Goal: Find specific page/section: Find specific page/section

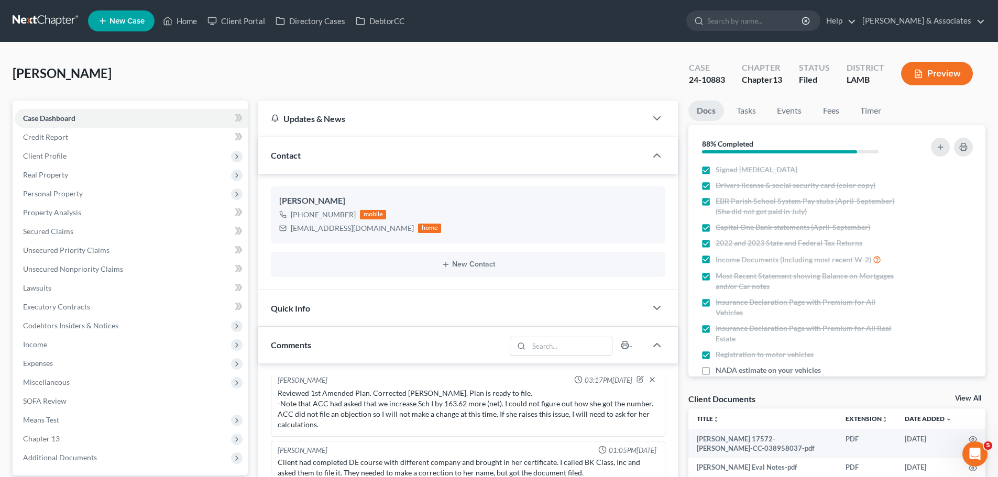
click at [495, 74] on div "[PERSON_NAME] Upgraded Case 24-10883 Chapter Chapter 13 Status Filed District […" at bounding box center [499, 78] width 973 height 46
click at [185, 17] on link "Home" at bounding box center [180, 21] width 45 height 19
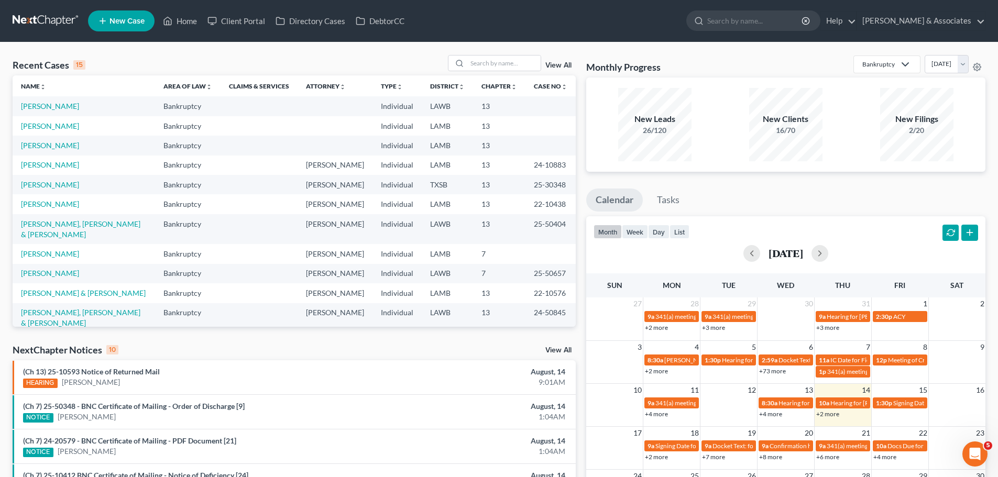
click at [515, 54] on div "Recent Cases 15 View All Name unfold_more expand_more expand_less Area of Law u…" at bounding box center [499, 388] width 998 height 693
click at [485, 72] on div "Recent Cases 15 View All" at bounding box center [294, 65] width 563 height 20
click at [490, 69] on input "search" at bounding box center [503, 63] width 73 height 15
click at [486, 65] on input "search" at bounding box center [503, 63] width 73 height 15
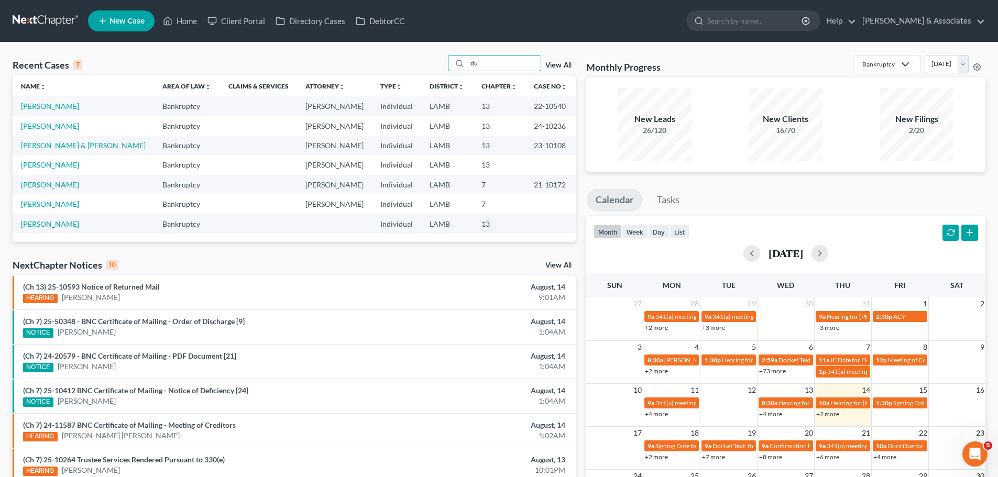
type input "d"
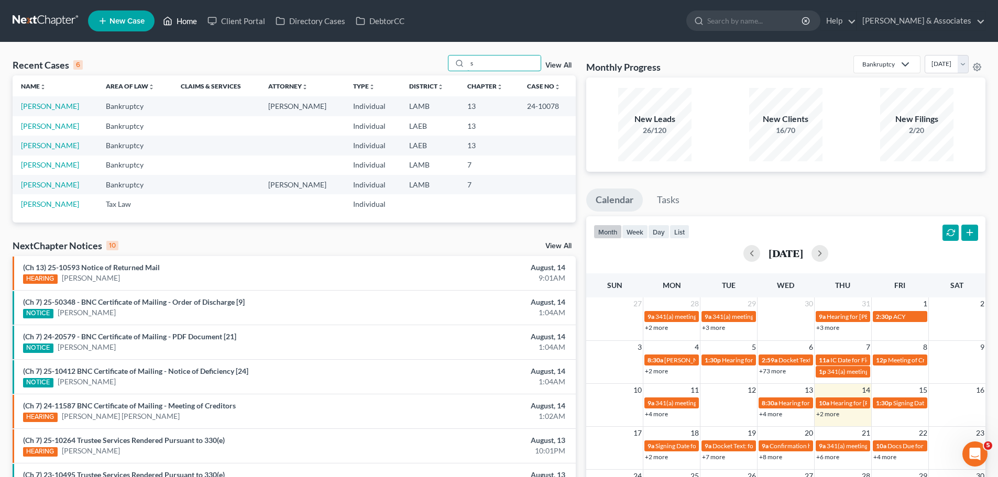
type input "s"
click at [181, 22] on link "Home" at bounding box center [180, 21] width 45 height 19
click at [514, 71] on input "s" at bounding box center [503, 63] width 73 height 15
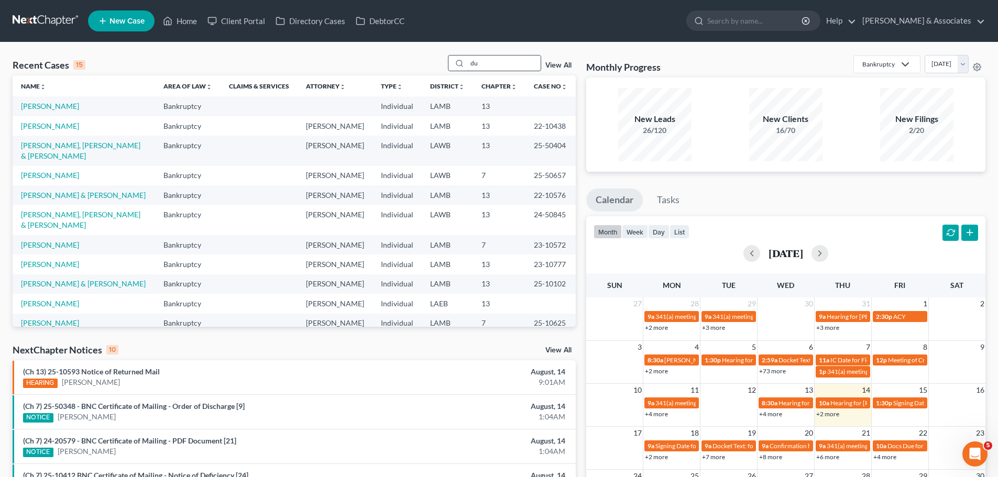
type input "d"
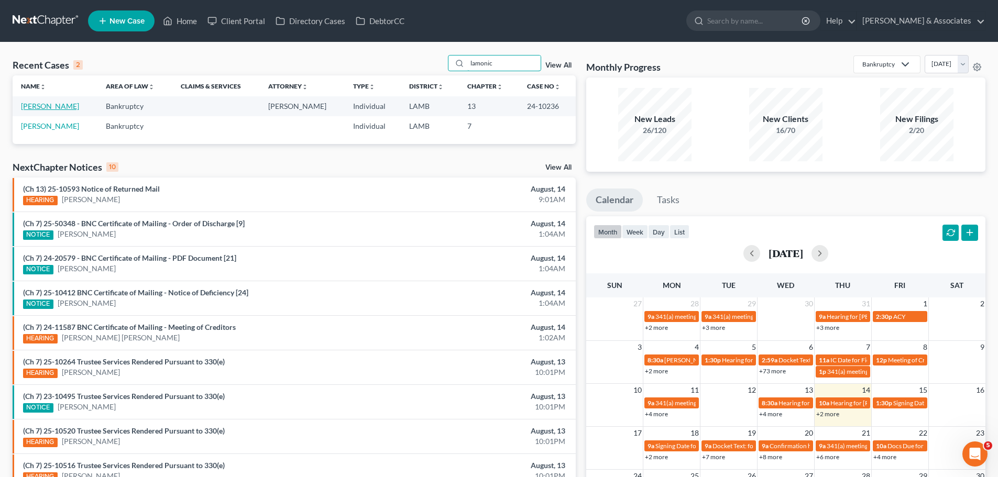
type input "lamonic"
click at [62, 105] on link "[PERSON_NAME]" at bounding box center [50, 106] width 58 height 9
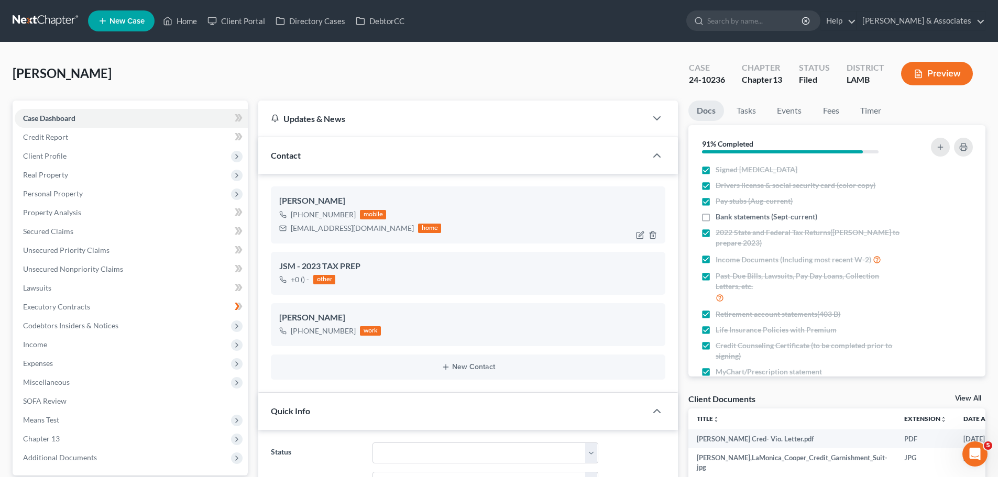
scroll to position [359, 0]
click at [833, 110] on link "Fees" at bounding box center [831, 111] width 34 height 20
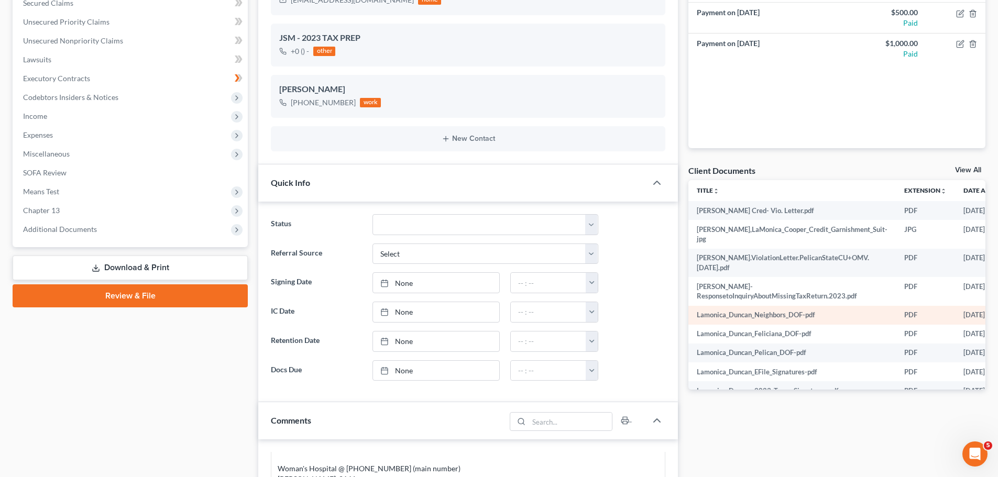
scroll to position [52, 0]
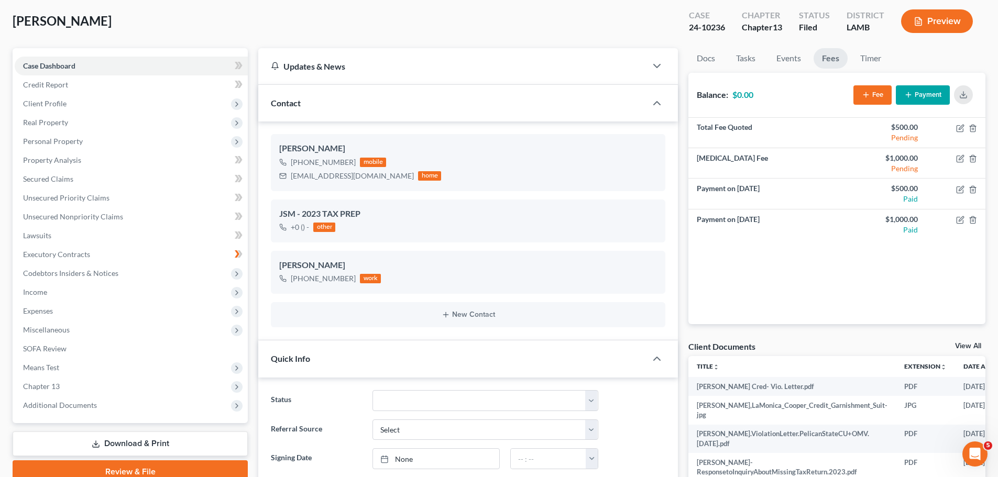
click at [857, 280] on div "Total Fee Quoted $500.00 Pending [MEDICAL_DATA] Fee $1,000.00 Pending Payment o…" at bounding box center [837, 221] width 297 height 206
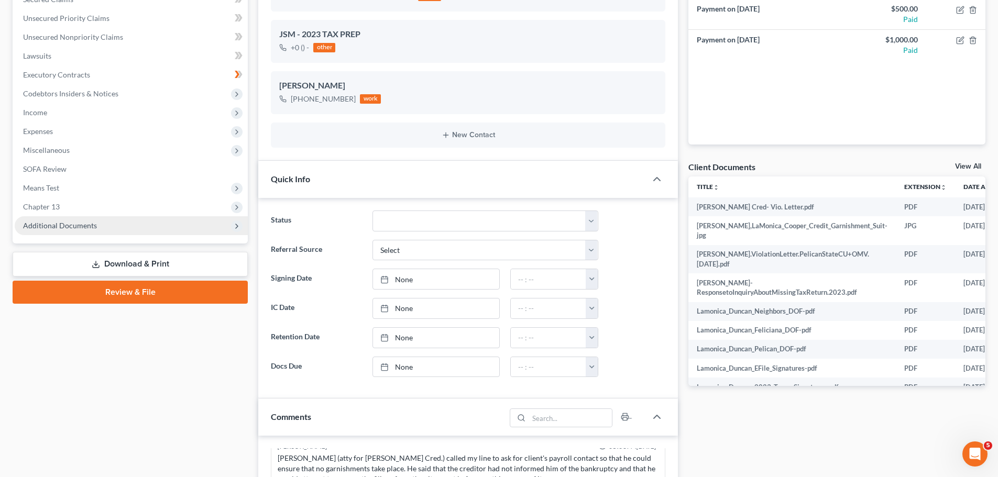
scroll to position [210, 0]
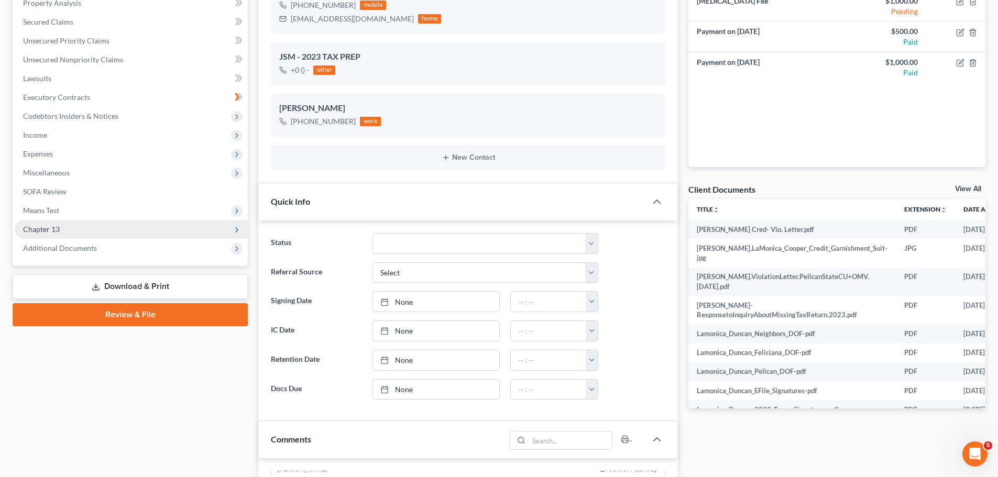
click at [67, 229] on span "Chapter 13" at bounding box center [131, 229] width 233 height 19
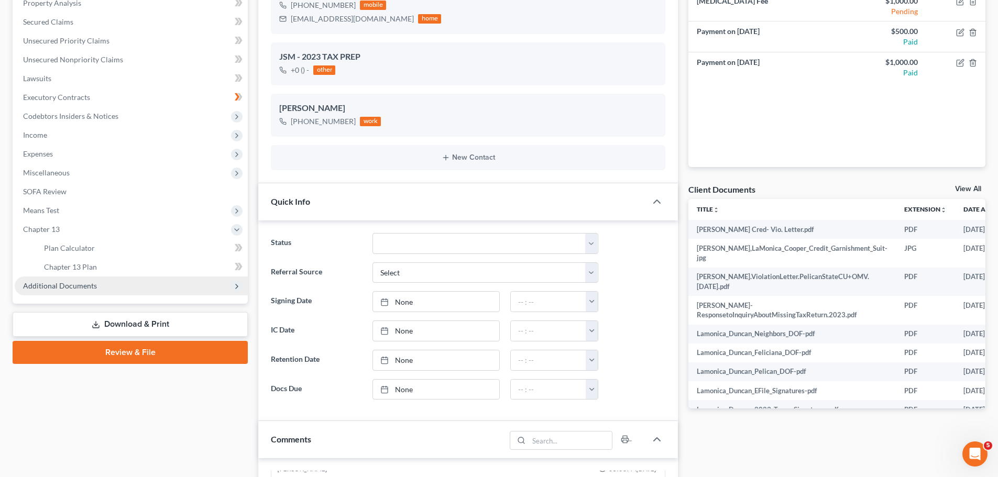
click at [84, 288] on span "Additional Documents" at bounding box center [60, 285] width 74 height 9
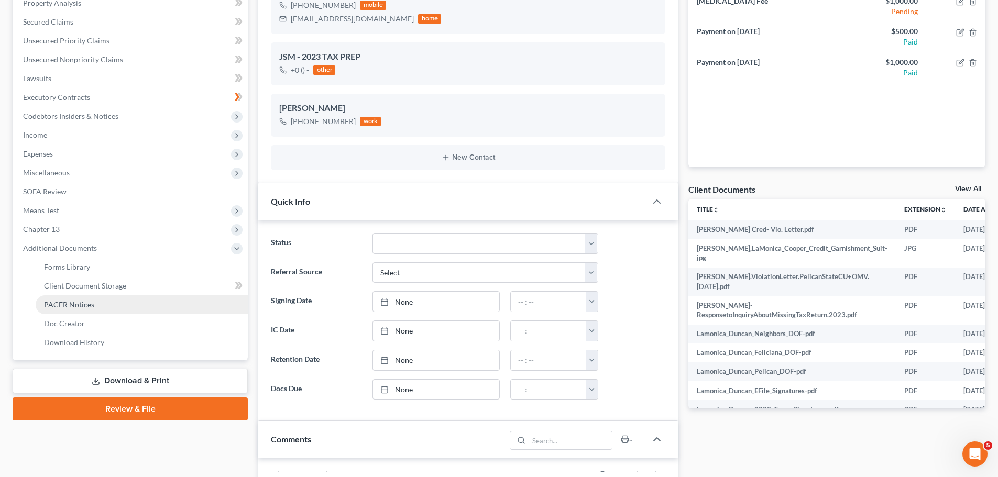
click at [80, 299] on link "PACER Notices" at bounding box center [142, 305] width 212 height 19
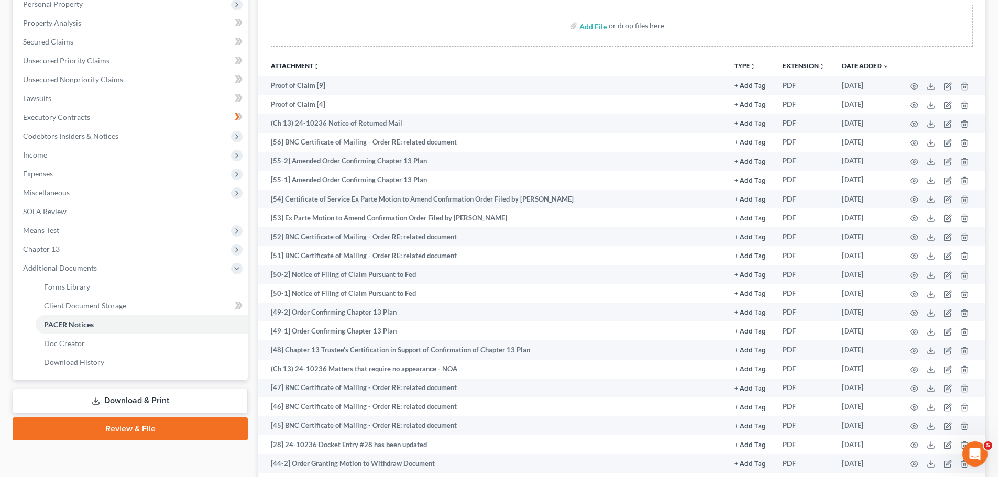
scroll to position [210, 0]
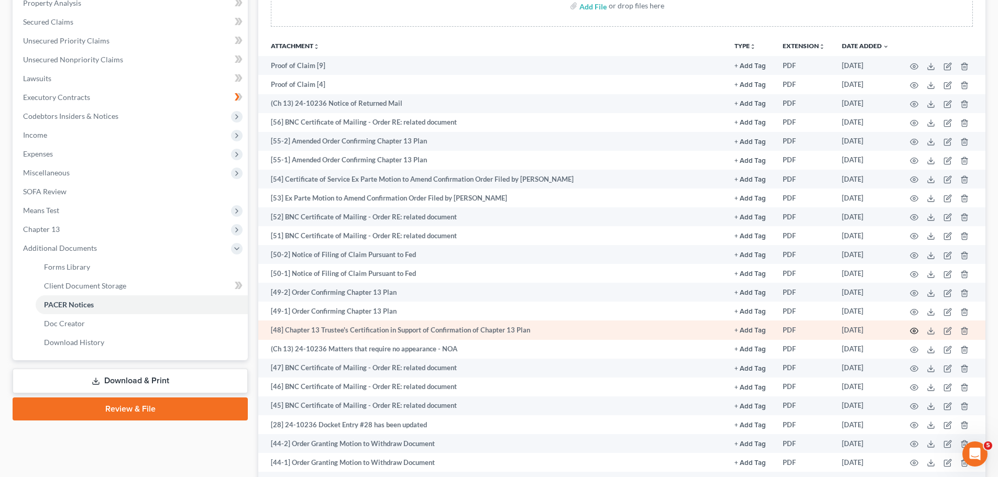
click at [914, 328] on icon "button" at bounding box center [914, 331] width 8 height 8
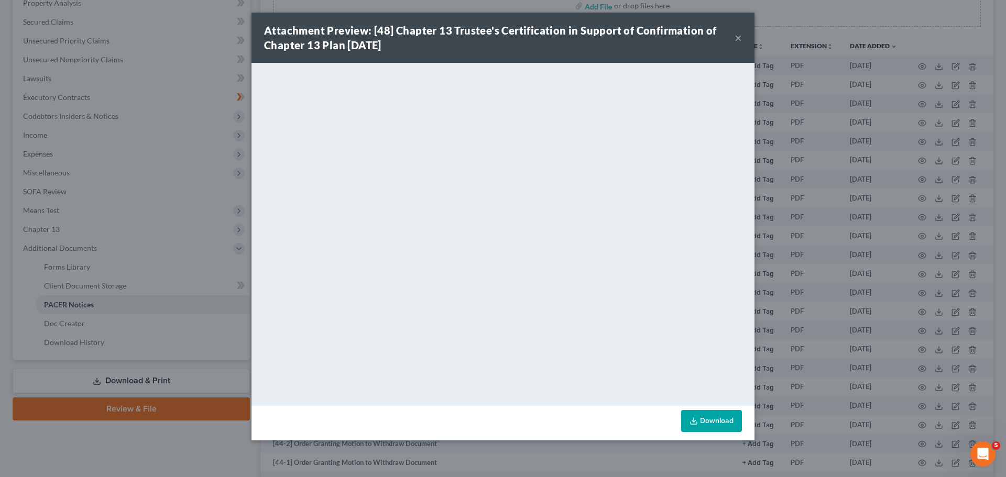
click at [734, 37] on div "Attachment Preview: [48] Chapter 13 Trustee's Certification in Support of Confi…" at bounding box center [499, 37] width 471 height 29
click at [739, 36] on button "×" at bounding box center [738, 37] width 7 height 13
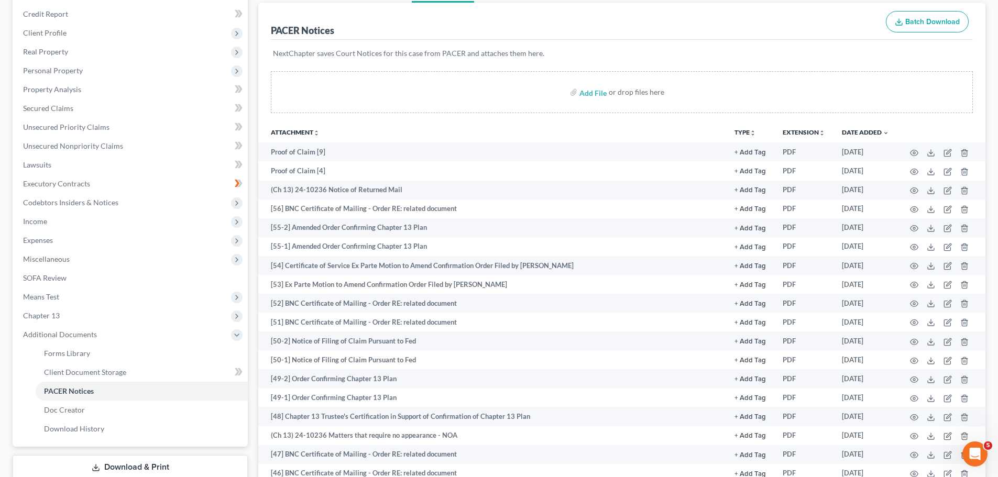
scroll to position [0, 0]
